Goal: Find contact information: Find contact information

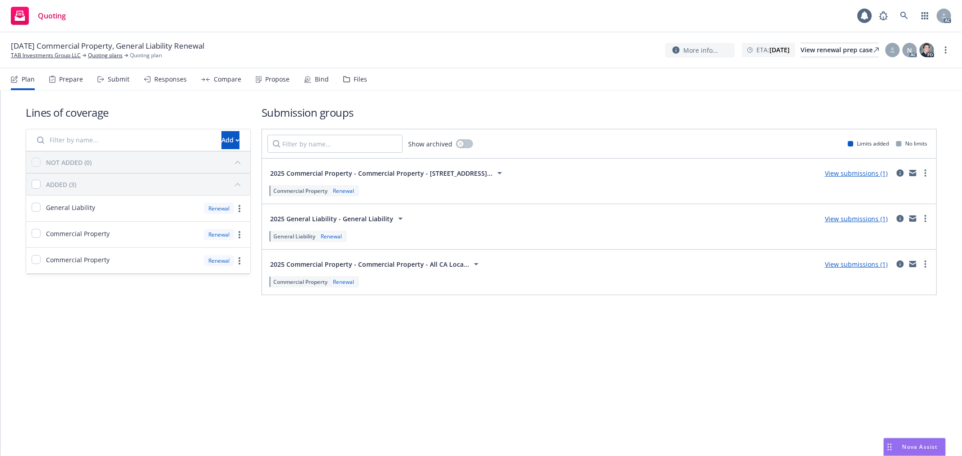
click at [120, 82] on div "Submit" at bounding box center [119, 79] width 22 height 7
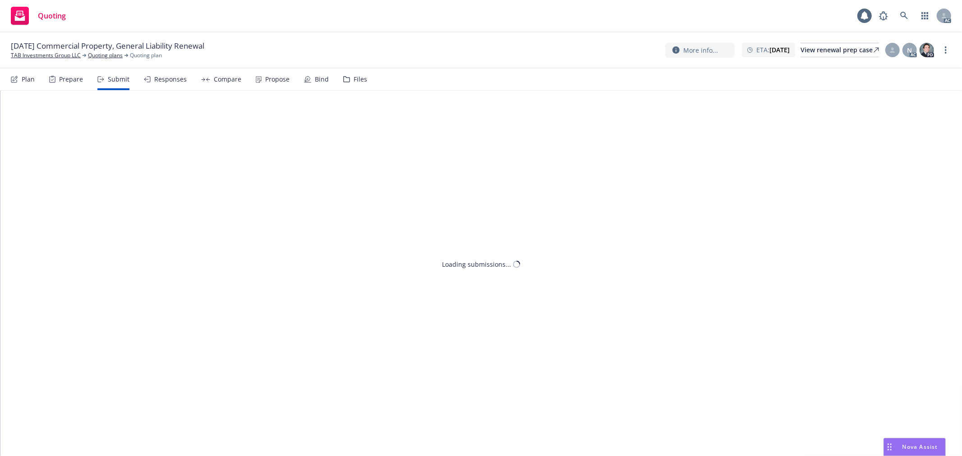
click at [121, 82] on div "Submit" at bounding box center [119, 79] width 22 height 7
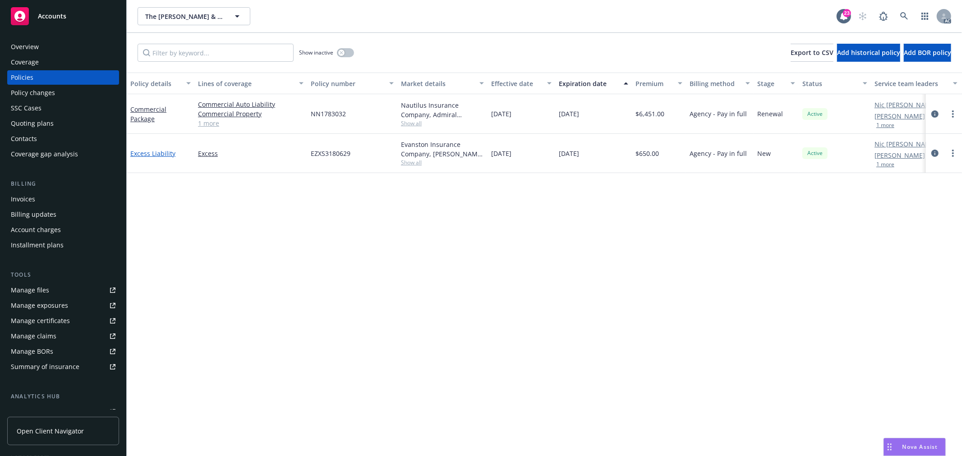
click at [152, 154] on link "Excess Liability" at bounding box center [152, 153] width 45 height 9
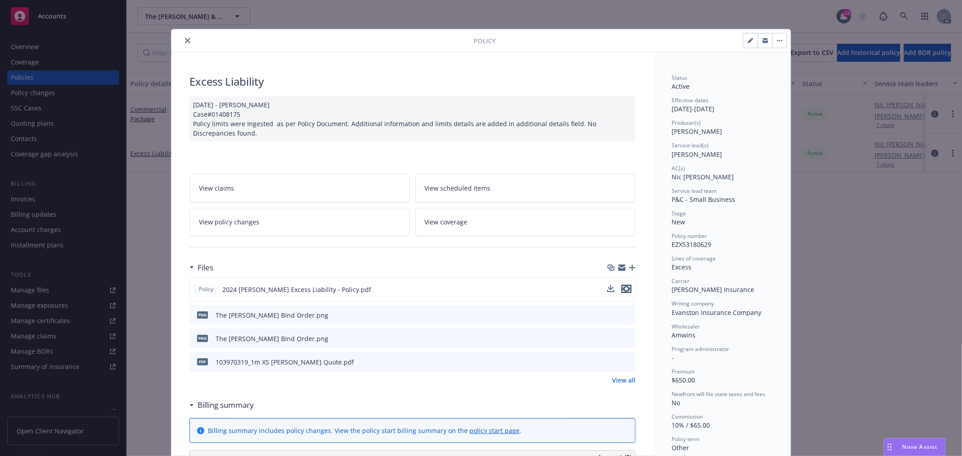
click at [622, 290] on icon "preview file" at bounding box center [626, 289] width 8 height 6
click at [182, 37] on button "close" at bounding box center [187, 40] width 11 height 11
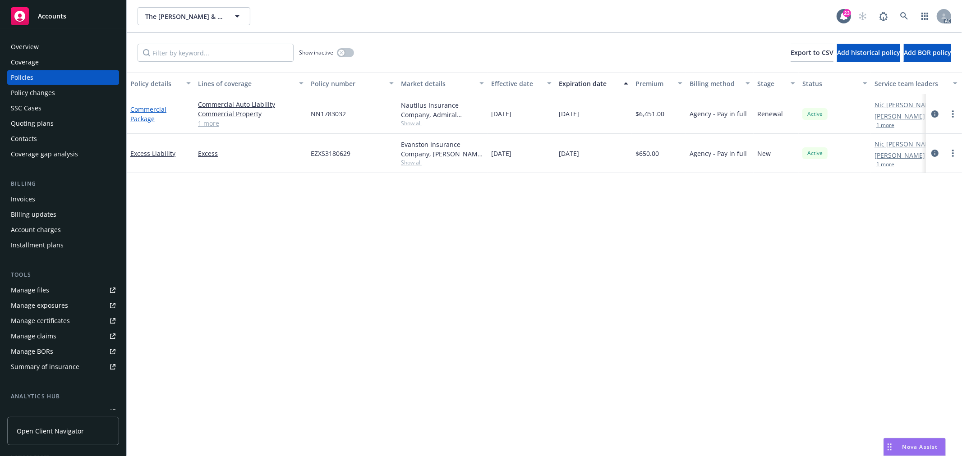
click at [149, 108] on link "Commercial Package" at bounding box center [148, 114] width 36 height 18
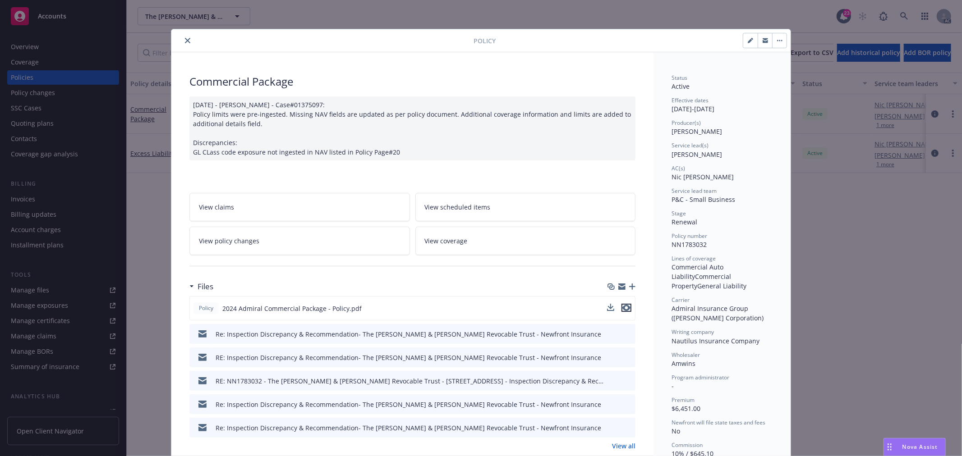
click at [623, 305] on icon "preview file" at bounding box center [626, 308] width 8 height 6
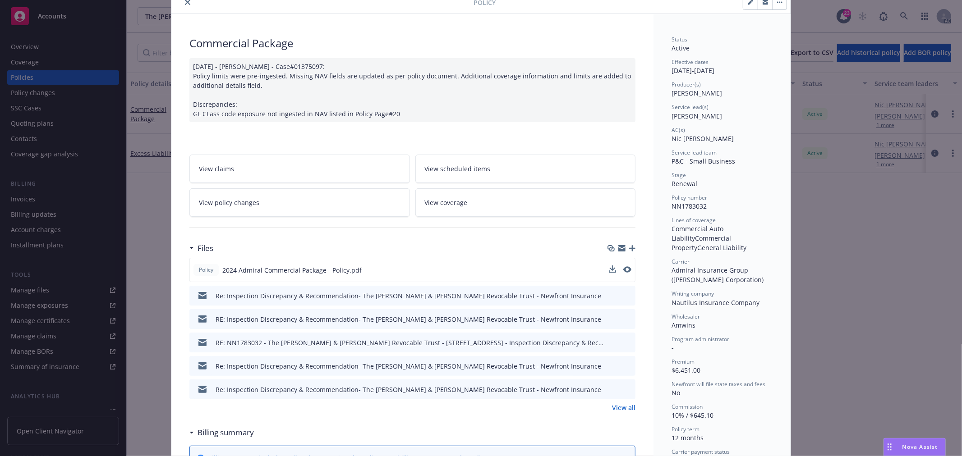
scroll to position [100, 0]
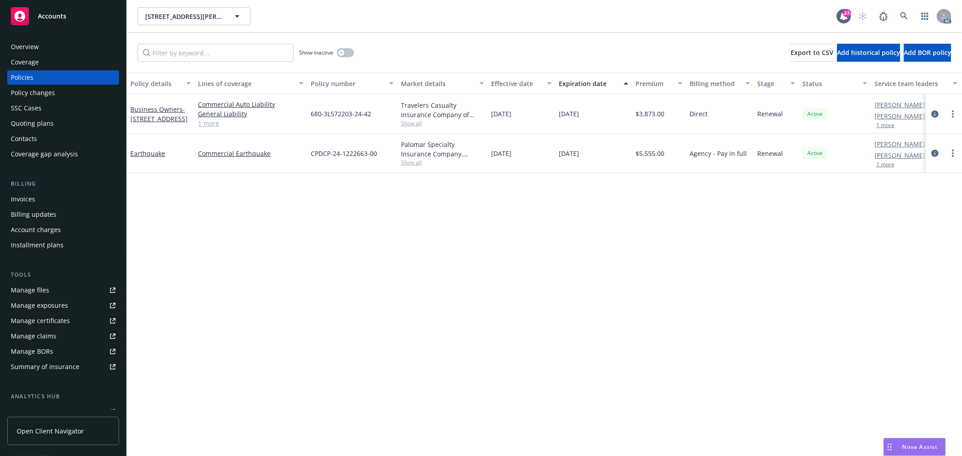
click at [41, 48] on div "Overview" at bounding box center [63, 47] width 105 height 14
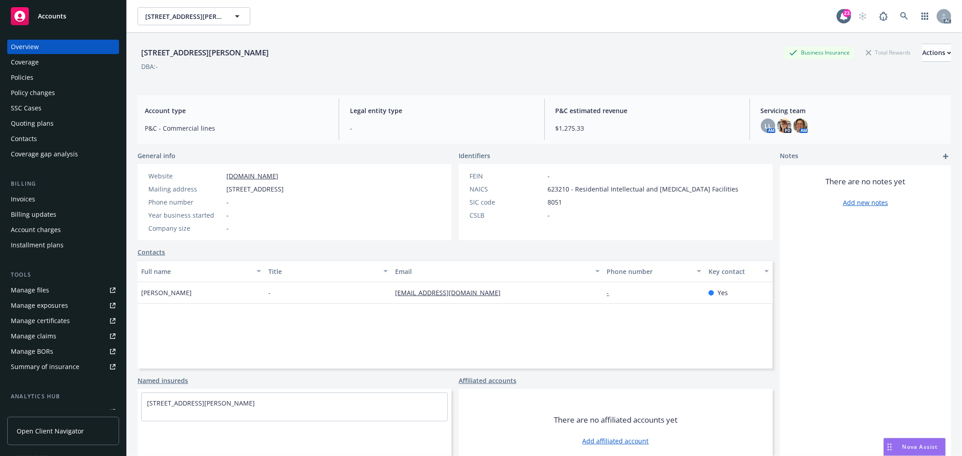
click at [151, 292] on span "Neal Bychek" at bounding box center [166, 292] width 51 height 9
copy span "Neal"
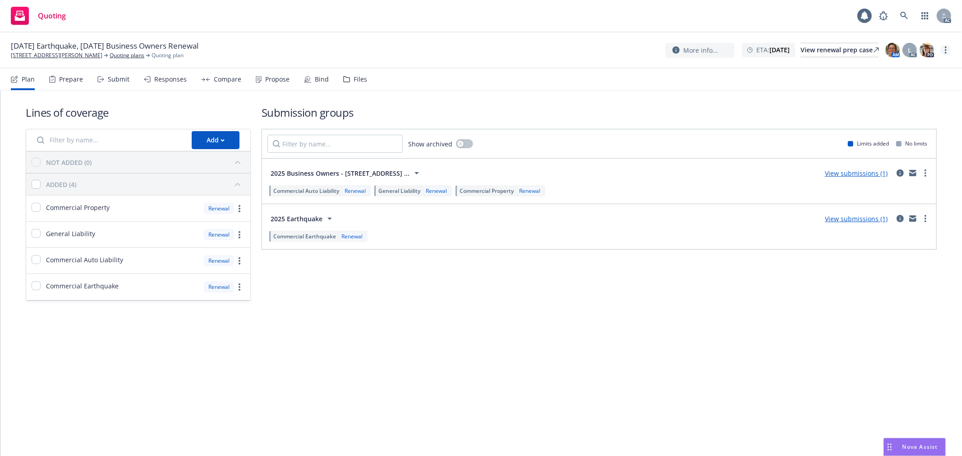
click at [942, 52] on link "more" at bounding box center [945, 50] width 11 height 11
click at [922, 69] on link "Copy logging email" at bounding box center [901, 69] width 101 height 18
